Goal: Task Accomplishment & Management: Manage account settings

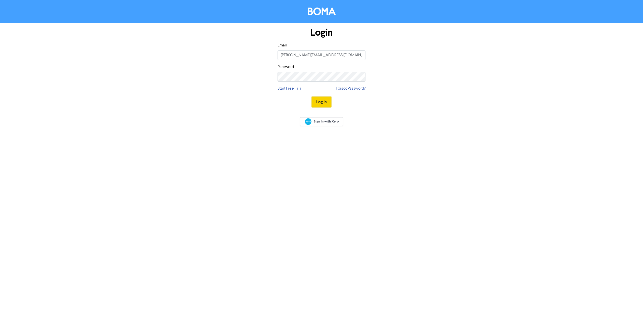
click at [328, 103] on button "Log In" at bounding box center [321, 102] width 19 height 11
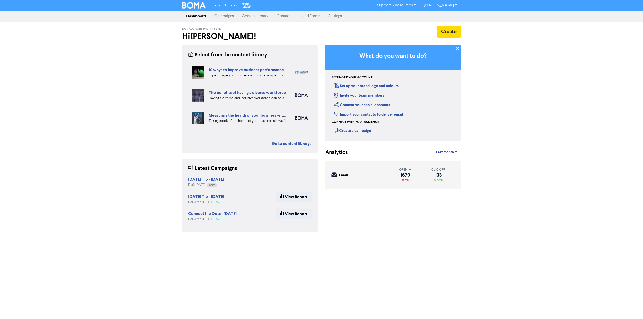
click at [229, 15] on link "Campaigns" at bounding box center [224, 16] width 28 height 10
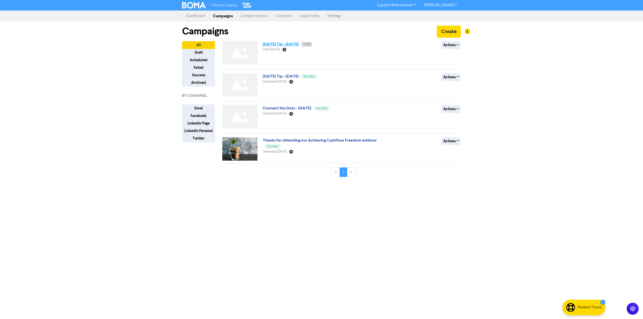
click at [299, 44] on link "[DATE] Tip - [DATE]" at bounding box center [281, 44] width 36 height 5
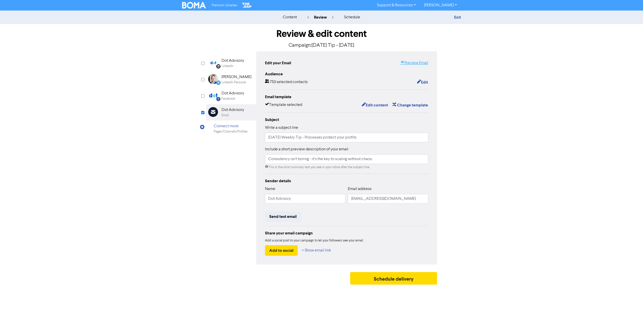
click at [420, 65] on link "Preview Email" at bounding box center [414, 63] width 28 height 6
click at [394, 281] on button "Schedule delivery" at bounding box center [393, 278] width 87 height 13
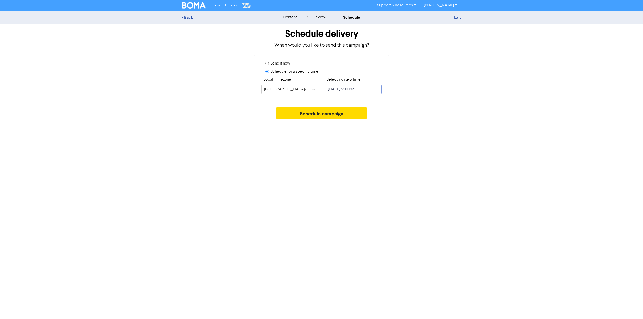
click at [359, 90] on input "[DATE] 5:00 PM" at bounding box center [352, 90] width 57 height 10
select select "9"
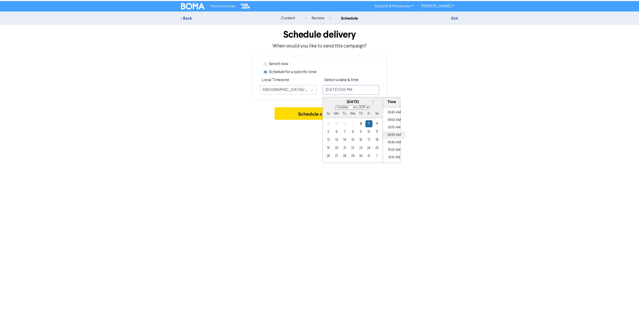
scroll to position [237, 0]
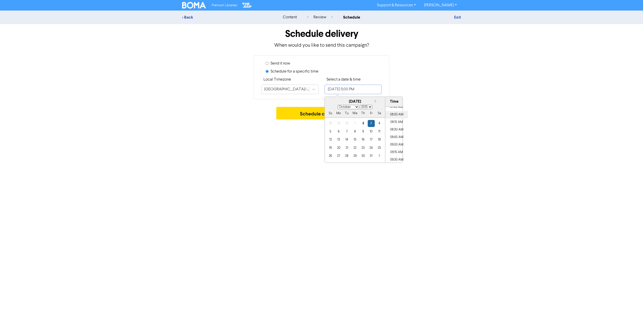
click at [397, 116] on li "08:00 AM" at bounding box center [396, 115] width 23 height 8
type input "[DATE] 8:00 AM"
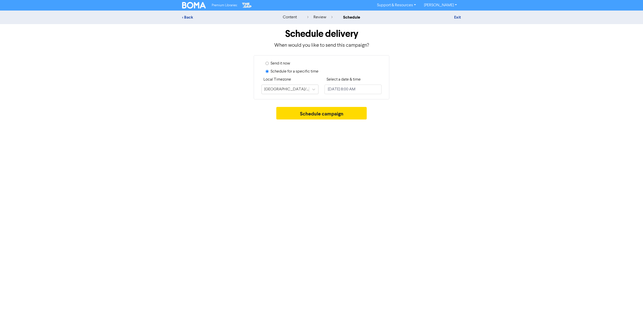
click at [433, 120] on div "Schedule campaign" at bounding box center [321, 114] width 279 height 15
click at [332, 112] on button "Schedule campaign" at bounding box center [321, 113] width 91 height 13
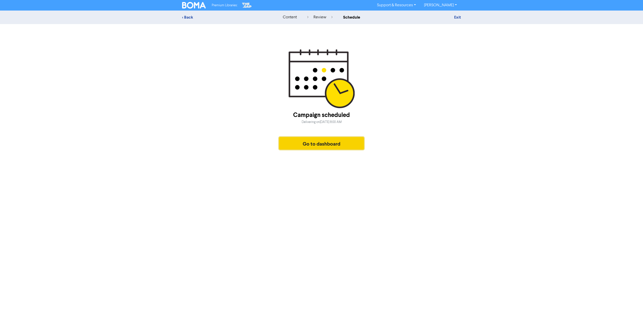
click at [333, 141] on button "Go to dashboard" at bounding box center [321, 143] width 85 height 13
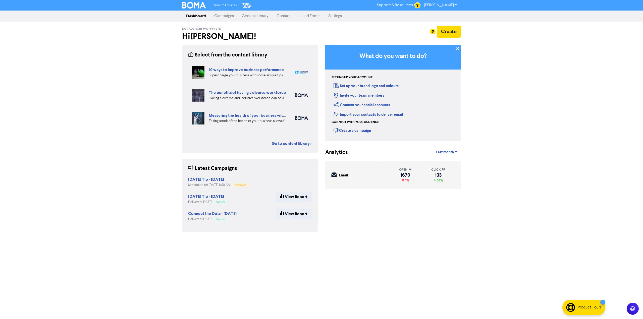
click at [234, 16] on link "Campaigns" at bounding box center [224, 16] width 28 height 10
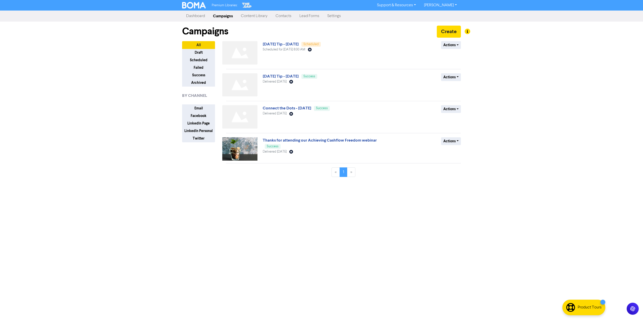
click at [101, 152] on div "Premium Libraries: Support & Resources Video Tutorials FAQ & Guides Marketing E…" at bounding box center [321, 159] width 643 height 319
click at [295, 76] on link "[DATE] Tip - [DATE]" at bounding box center [281, 76] width 36 height 5
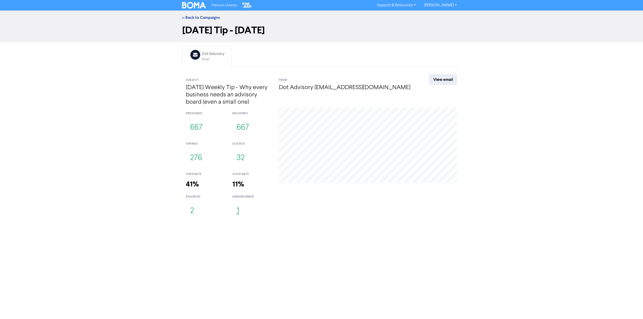
click at [241, 211] on button "1" at bounding box center [237, 211] width 11 height 17
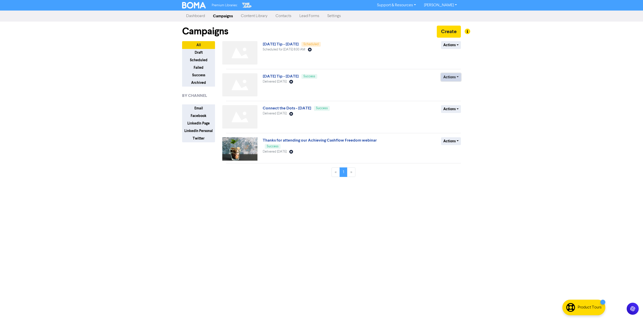
click at [451, 76] on button "Actions" at bounding box center [451, 77] width 20 height 8
click at [451, 98] on button "Archive" at bounding box center [461, 96] width 40 height 8
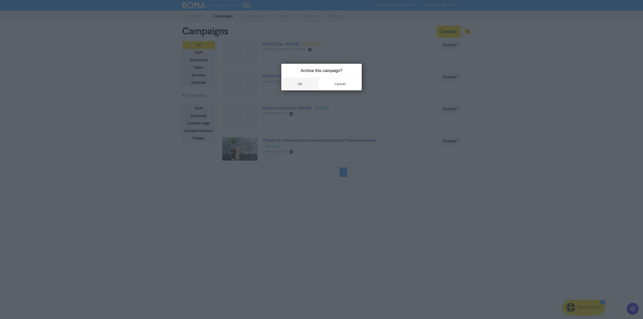
click at [311, 83] on button "ok" at bounding box center [299, 84] width 37 height 13
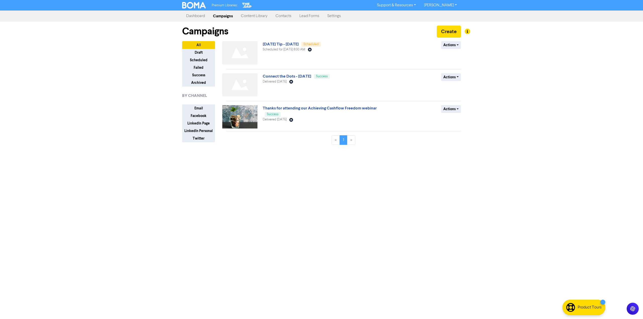
click at [288, 17] on link "Contacts" at bounding box center [283, 16] width 24 height 10
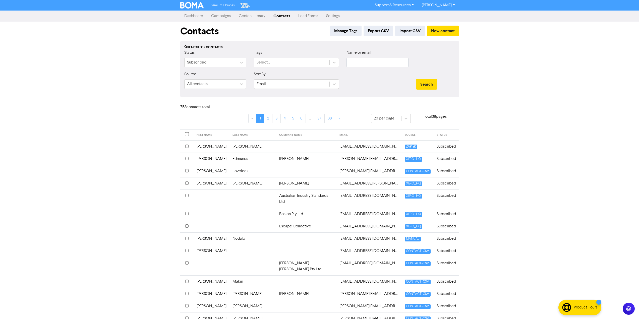
click at [146, 125] on div "Premium Libraries: Support & Resources Video Tutorials FAQ & Guides Marketing E…" at bounding box center [319, 159] width 639 height 319
click at [188, 134] on input "checkbox" at bounding box center [187, 134] width 4 height 4
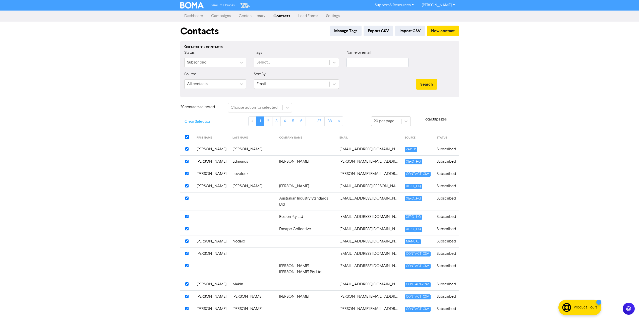
click at [196, 122] on button "Clear Selection" at bounding box center [197, 122] width 35 height 11
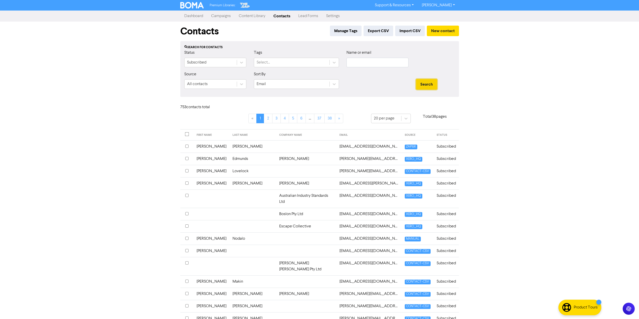
click at [424, 85] on button "Search" at bounding box center [426, 84] width 21 height 11
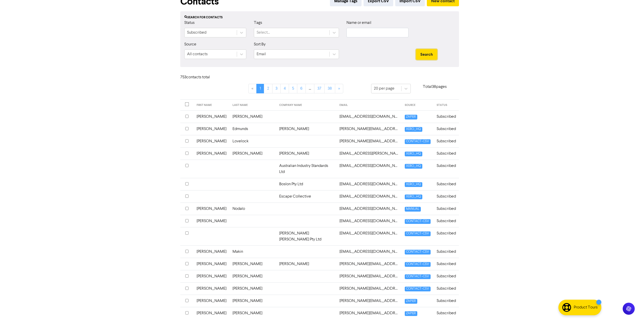
scroll to position [87, 0]
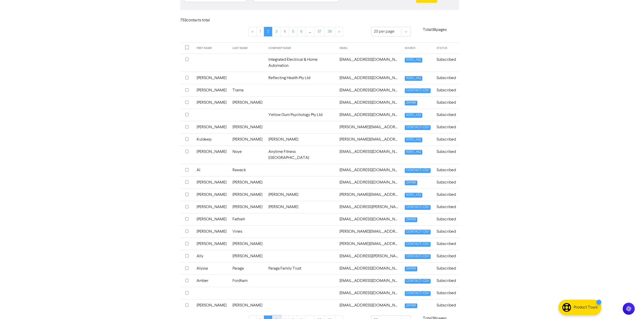
click at [277, 316] on link "3" at bounding box center [276, 321] width 9 height 10
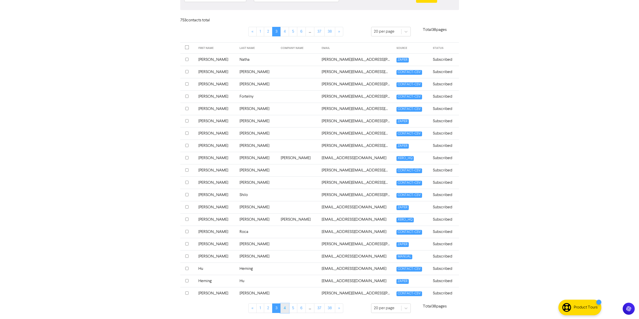
click at [284, 309] on link "4" at bounding box center [285, 309] width 9 height 10
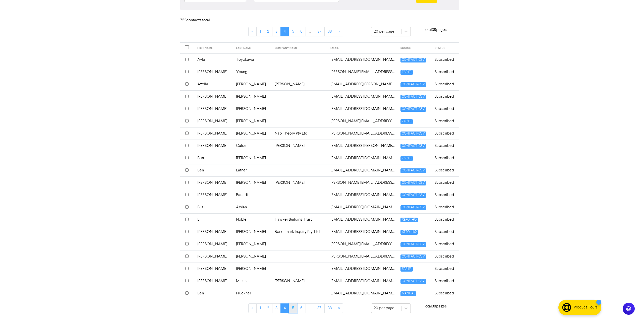
click at [293, 310] on link "5" at bounding box center [293, 309] width 9 height 10
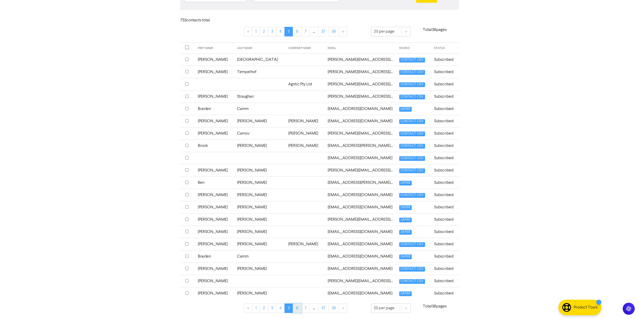
click at [301, 310] on link "6" at bounding box center [297, 309] width 9 height 10
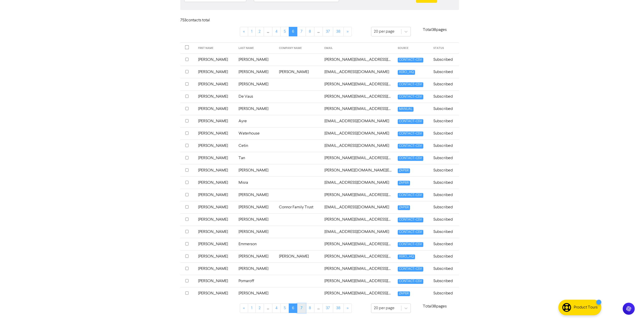
click at [304, 310] on link "7" at bounding box center [301, 309] width 9 height 10
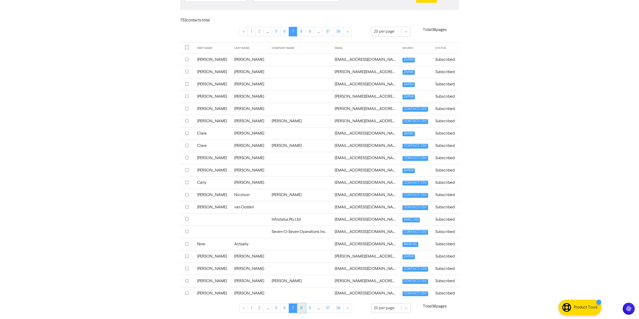
click at [302, 309] on link "8" at bounding box center [301, 309] width 9 height 10
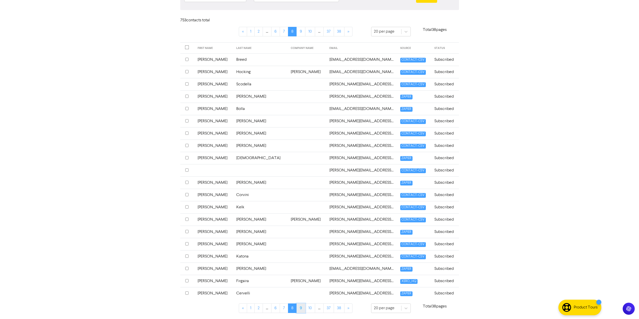
click at [304, 309] on link "9" at bounding box center [301, 309] width 9 height 10
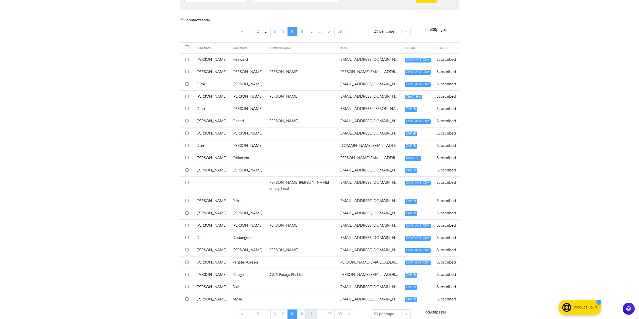
click at [308, 310] on link "12" at bounding box center [311, 315] width 10 height 10
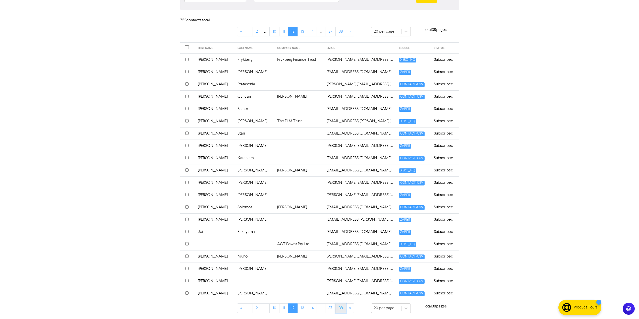
click at [338, 309] on link "38" at bounding box center [341, 309] width 11 height 10
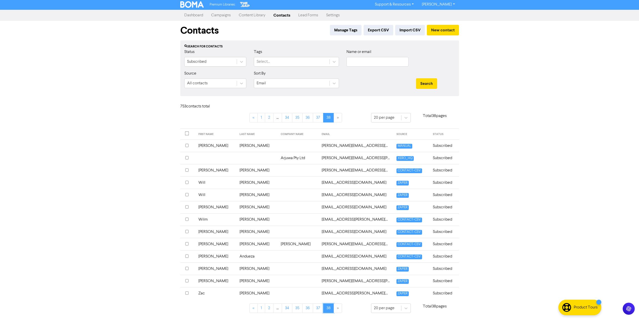
scroll to position [1, 0]
click at [435, 136] on th "STATUS" at bounding box center [444, 134] width 29 height 11
click at [435, 134] on th "STATUS" at bounding box center [444, 134] width 29 height 11
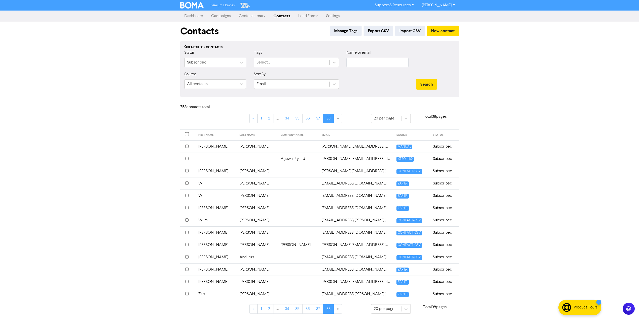
click at [236, 58] on div "Status Subscribed" at bounding box center [215, 59] width 62 height 18
click at [237, 60] on div at bounding box center [241, 62] width 9 height 9
click at [118, 99] on div "Premium Libraries: Support & Resources Video Tutorials FAQ & Guides Marketing E…" at bounding box center [319, 159] width 639 height 319
click at [226, 14] on link "Campaigns" at bounding box center [221, 16] width 28 height 10
drag, startPoint x: 129, startPoint y: 107, endPoint x: 133, endPoint y: 107, distance: 4.3
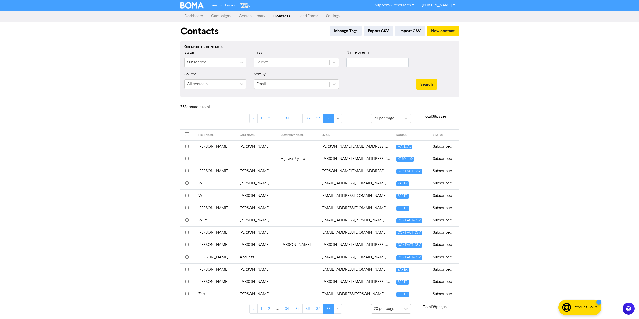
click at [129, 107] on div "Premium Libraries: Support & Resources Video Tutorials FAQ & Guides Marketing E…" at bounding box center [319, 159] width 639 height 319
click at [495, 183] on div "Premium Libraries: Support & Resources Video Tutorials FAQ & Guides Marketing E…" at bounding box center [319, 159] width 639 height 319
click at [218, 85] on div "All contacts" at bounding box center [211, 84] width 52 height 9
click at [304, 63] on div "Select..." at bounding box center [291, 62] width 75 height 9
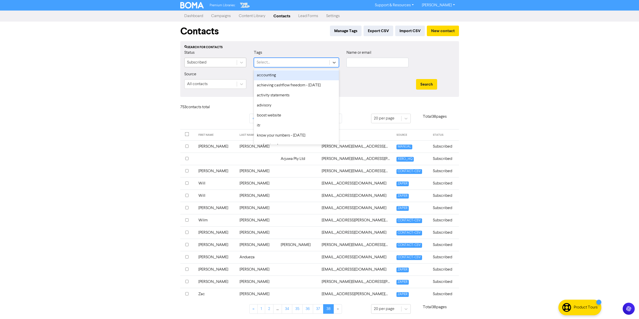
click at [228, 63] on div "Subscribed" at bounding box center [211, 62] width 52 height 9
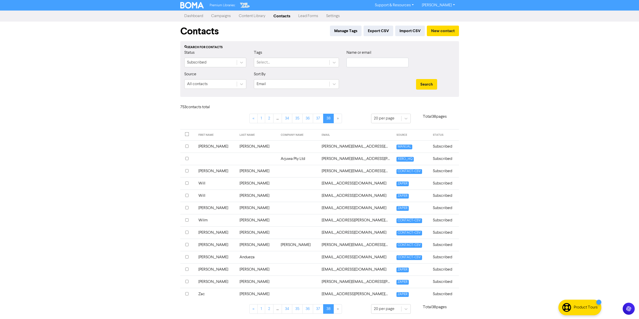
click at [440, 63] on div at bounding box center [435, 61] width 46 height 22
click at [319, 136] on th "EMAIL" at bounding box center [356, 135] width 75 height 11
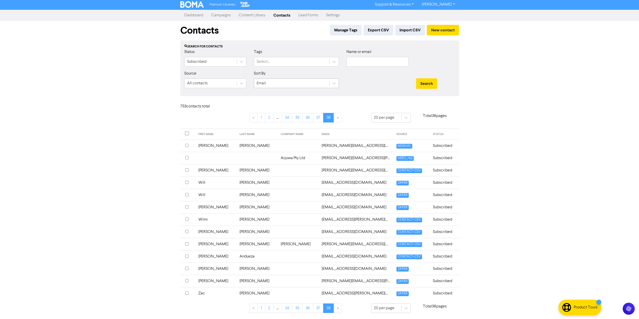
click at [276, 84] on div "Email" at bounding box center [291, 83] width 75 height 9
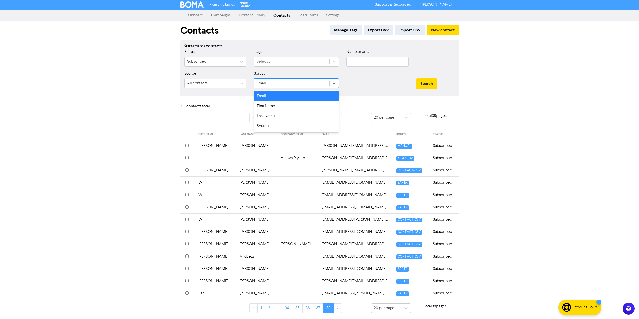
click at [499, 125] on div "Premium Libraries: Support & Resources Video Tutorials FAQ & Guides Marketing E…" at bounding box center [319, 158] width 639 height 319
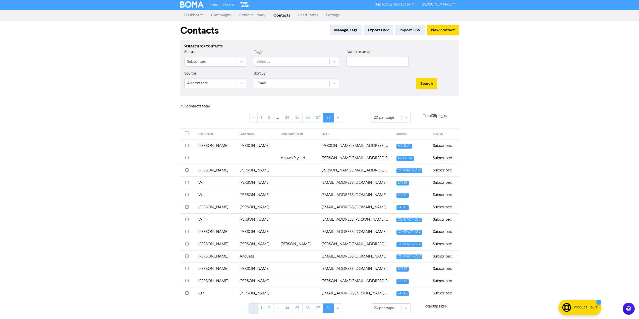
click at [253, 310] on link "«" at bounding box center [253, 309] width 8 height 10
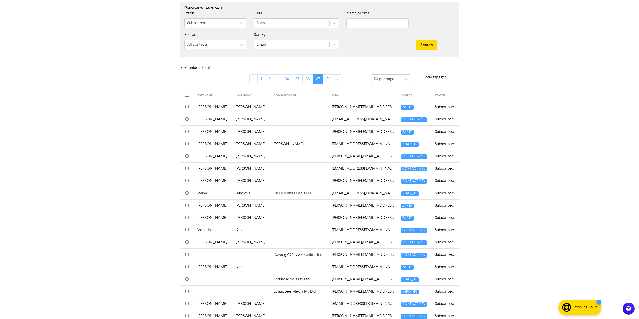
scroll to position [0, 0]
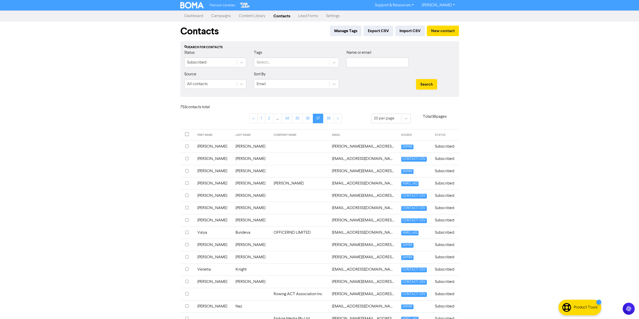
click at [333, 134] on th "EMAIL" at bounding box center [363, 135] width 69 height 11
click at [334, 136] on th "EMAIL" at bounding box center [363, 135] width 69 height 11
click at [121, 196] on div "Premium Libraries: Support & Resources Video Tutorials FAQ & Guides Marketing E…" at bounding box center [319, 159] width 639 height 319
drag, startPoint x: 63, startPoint y: 104, endPoint x: 71, endPoint y: 94, distance: 13.1
click at [63, 104] on div "Premium Libraries: Support & Resources Video Tutorials FAQ & Guides Marketing E…" at bounding box center [319, 159] width 639 height 319
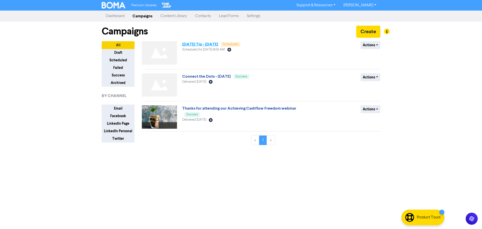
click at [210, 45] on link "[DATE] Tip - [DATE]" at bounding box center [200, 44] width 36 height 5
click at [115, 80] on button "Archived" at bounding box center [118, 83] width 33 height 8
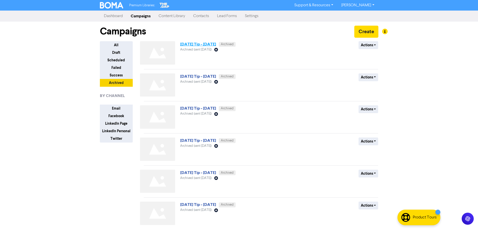
click at [207, 44] on link "[DATE] Tip - [DATE]" at bounding box center [198, 44] width 36 height 5
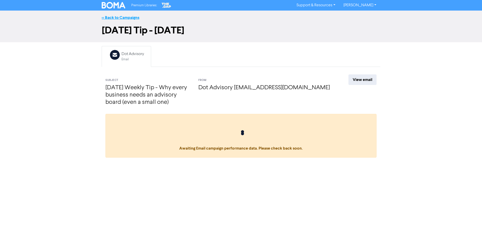
click at [114, 18] on link "<< Back to Campaigns" at bounding box center [121, 17] width 38 height 5
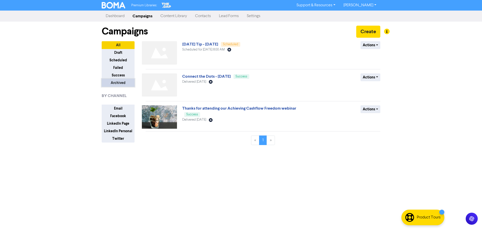
click at [110, 80] on button "Archived" at bounding box center [118, 83] width 33 height 8
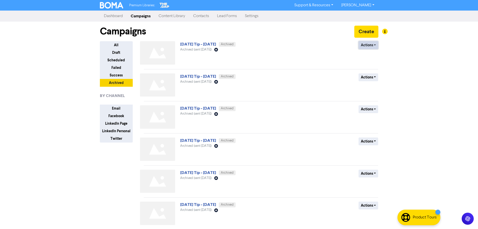
click at [375, 43] on button "Actions" at bounding box center [369, 45] width 20 height 8
click at [374, 63] on button "Unarchive" at bounding box center [379, 64] width 40 height 8
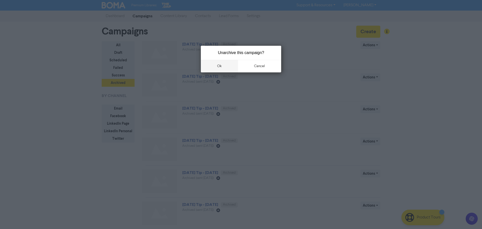
click at [227, 67] on button "ok" at bounding box center [219, 66] width 37 height 13
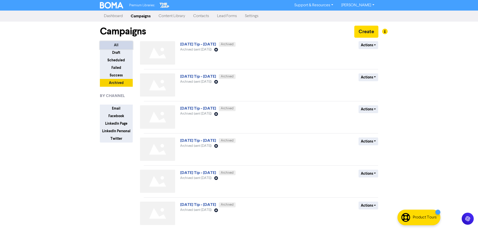
click at [118, 44] on button "All" at bounding box center [116, 45] width 33 height 8
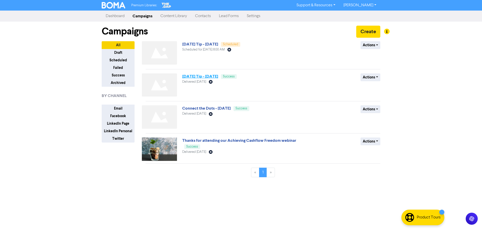
click at [215, 78] on link "[DATE] Tip - [DATE]" at bounding box center [200, 76] width 36 height 5
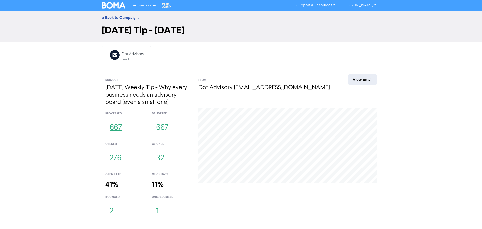
click at [119, 128] on button "667" at bounding box center [115, 128] width 21 height 17
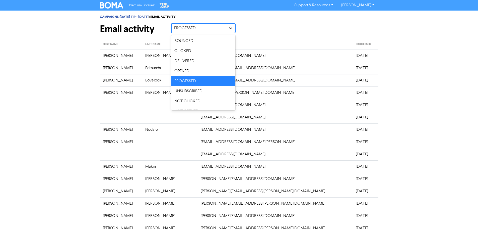
click at [232, 27] on icon at bounding box center [230, 28] width 5 height 5
click at [220, 40] on div "BOUNCED" at bounding box center [204, 41] width 64 height 10
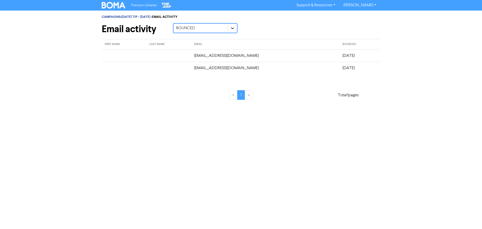
click at [231, 27] on icon at bounding box center [232, 28] width 5 height 5
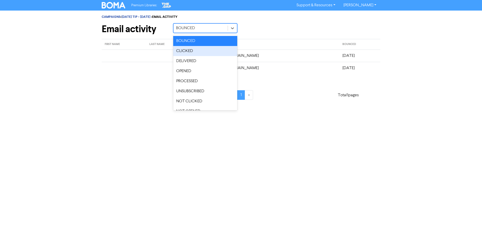
click at [221, 48] on div "CLICKED" at bounding box center [205, 51] width 64 height 10
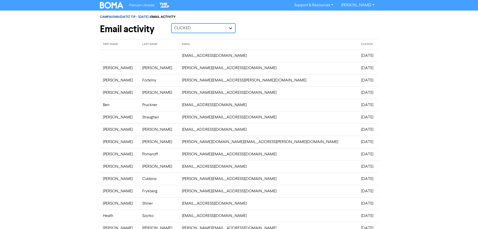
click at [229, 26] on icon at bounding box center [230, 28] width 5 height 5
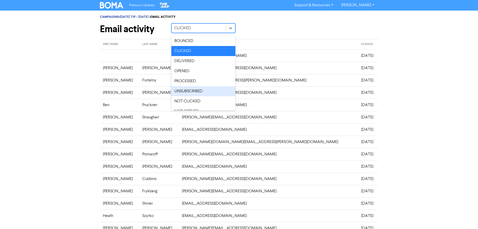
click at [206, 90] on div "UNSUBSCRIBED" at bounding box center [204, 91] width 64 height 10
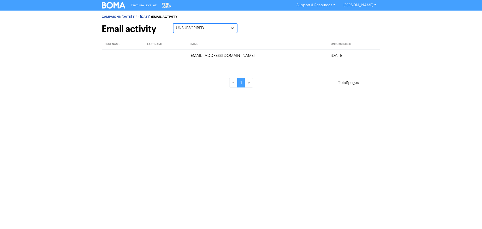
click at [235, 26] on div at bounding box center [232, 28] width 9 height 9
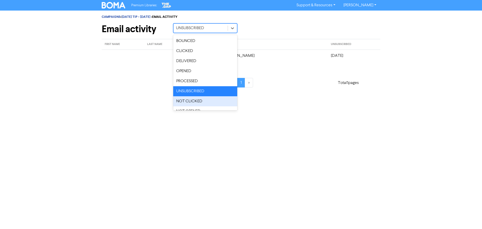
click at [206, 104] on div "NOT CLICKED" at bounding box center [205, 101] width 64 height 10
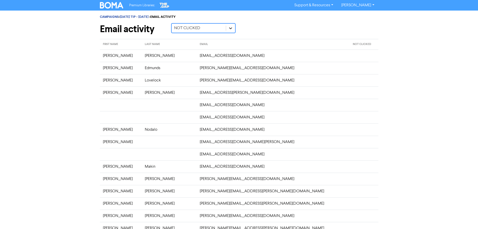
click at [231, 28] on icon at bounding box center [230, 28] width 5 height 5
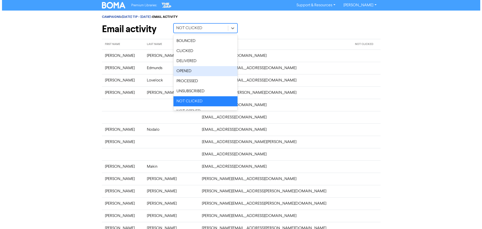
scroll to position [7, 0]
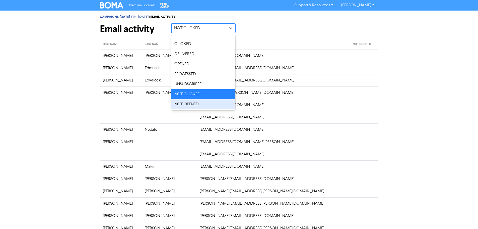
click at [200, 103] on div "NOT OPENED" at bounding box center [204, 104] width 64 height 10
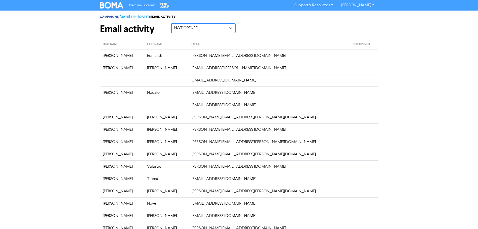
click at [149, 16] on link "[DATE] TIP - [DATE]" at bounding box center [134, 17] width 29 height 4
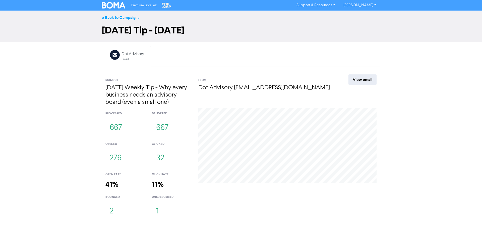
click at [123, 17] on link "<< Back to Campaigns" at bounding box center [121, 17] width 38 height 5
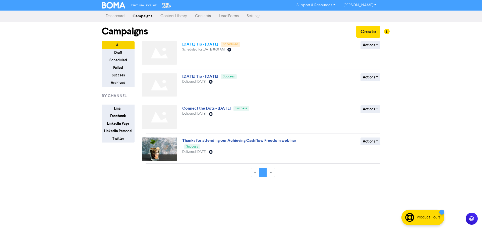
click at [218, 46] on link "[DATE] Tip - [DATE]" at bounding box center [200, 44] width 36 height 5
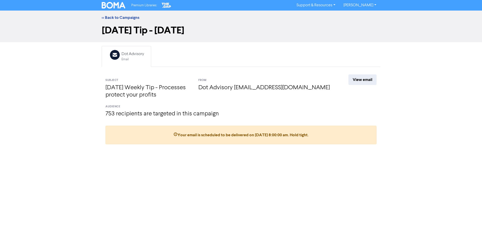
click at [153, 115] on h4 "753 recipients are targeted in this campaign" at bounding box center [240, 113] width 271 height 7
